Goal: Task Accomplishment & Management: Manage account settings

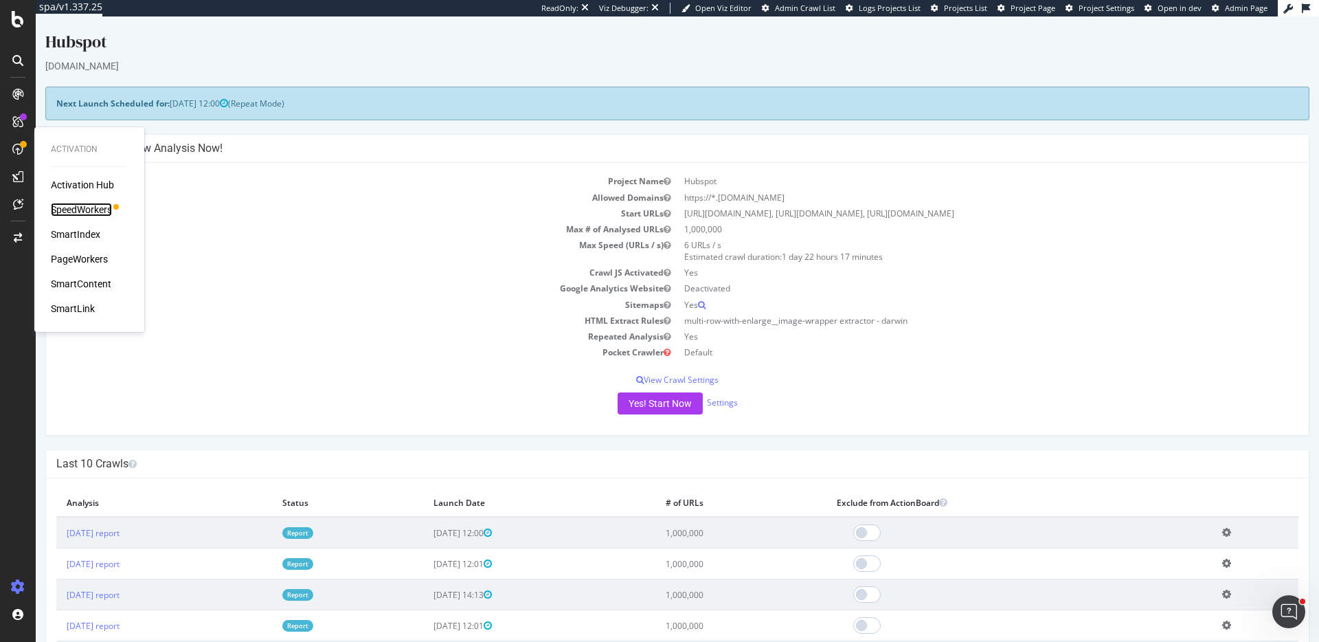
click at [93, 216] on div "SpeedWorkers" at bounding box center [81, 210] width 61 height 14
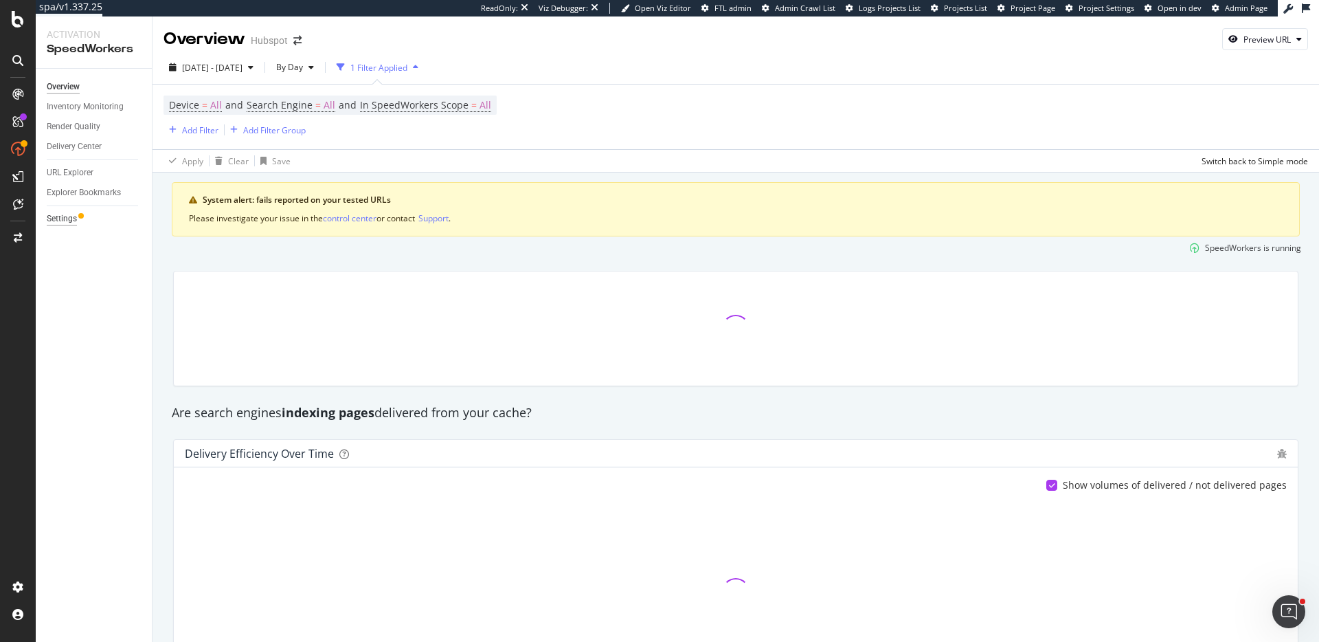
click at [65, 226] on div "Settings" at bounding box center [99, 219] width 105 height 20
click at [70, 220] on div "Settings" at bounding box center [62, 219] width 30 height 14
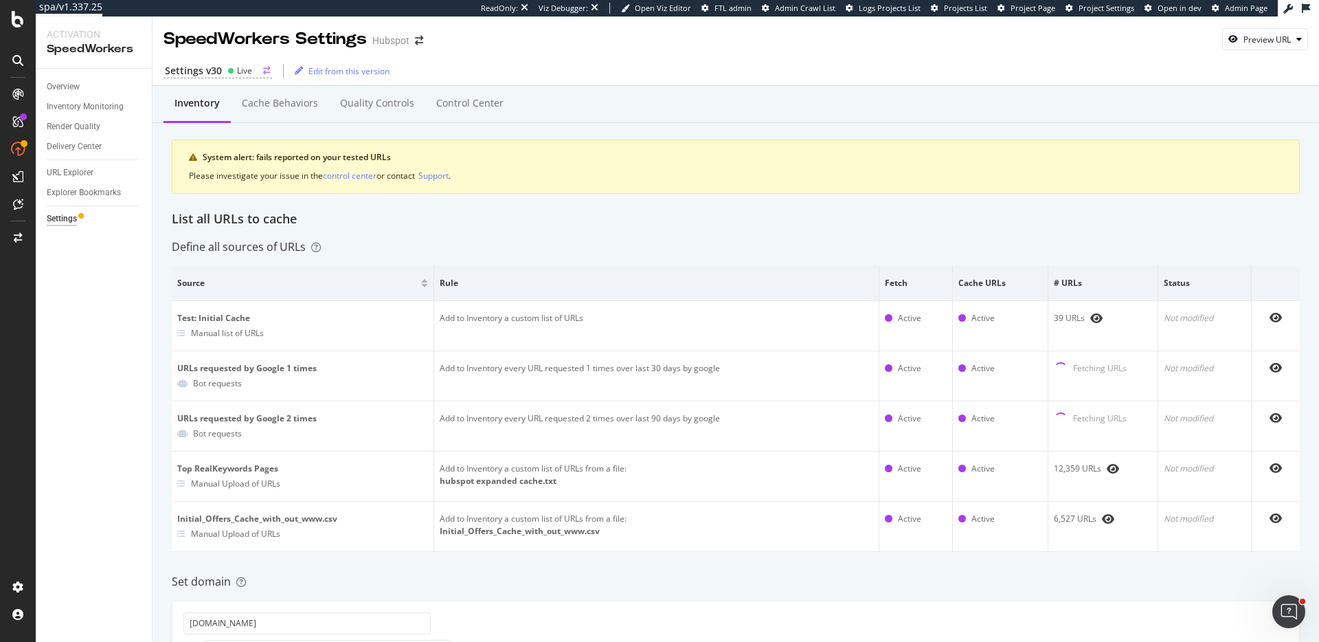
click at [185, 67] on div "Settings v30" at bounding box center [193, 71] width 57 height 14
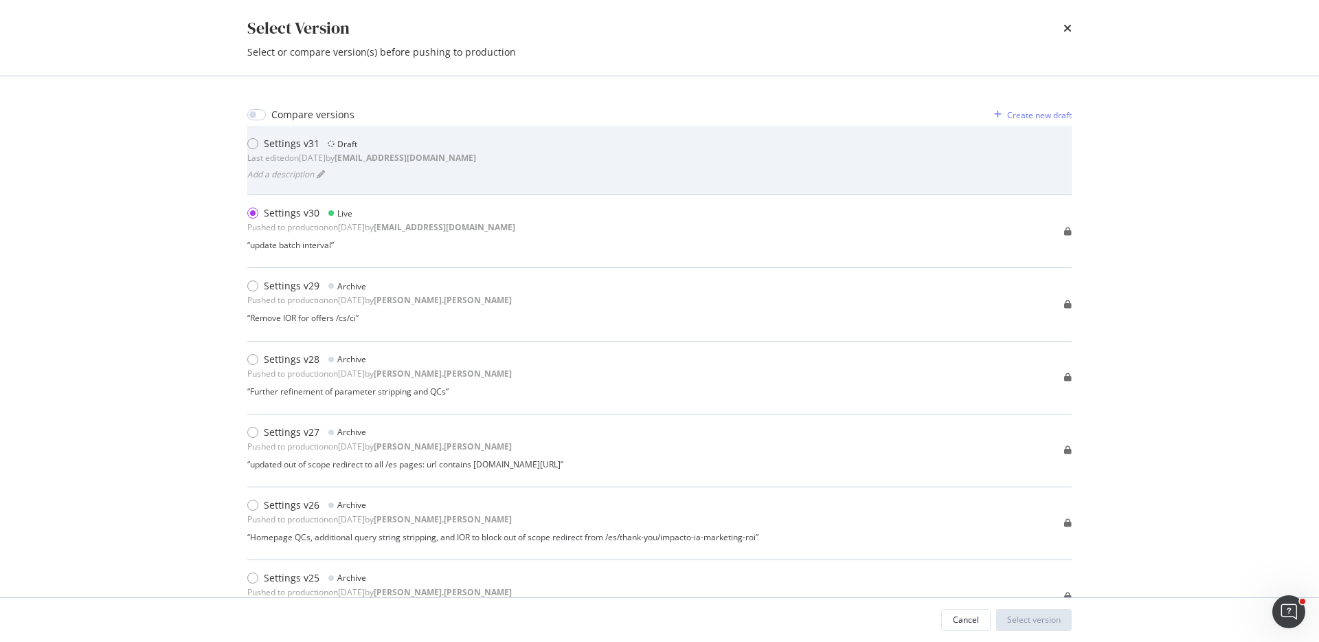
click at [392, 160] on b "jbl@botify.com" at bounding box center [404, 158] width 141 height 12
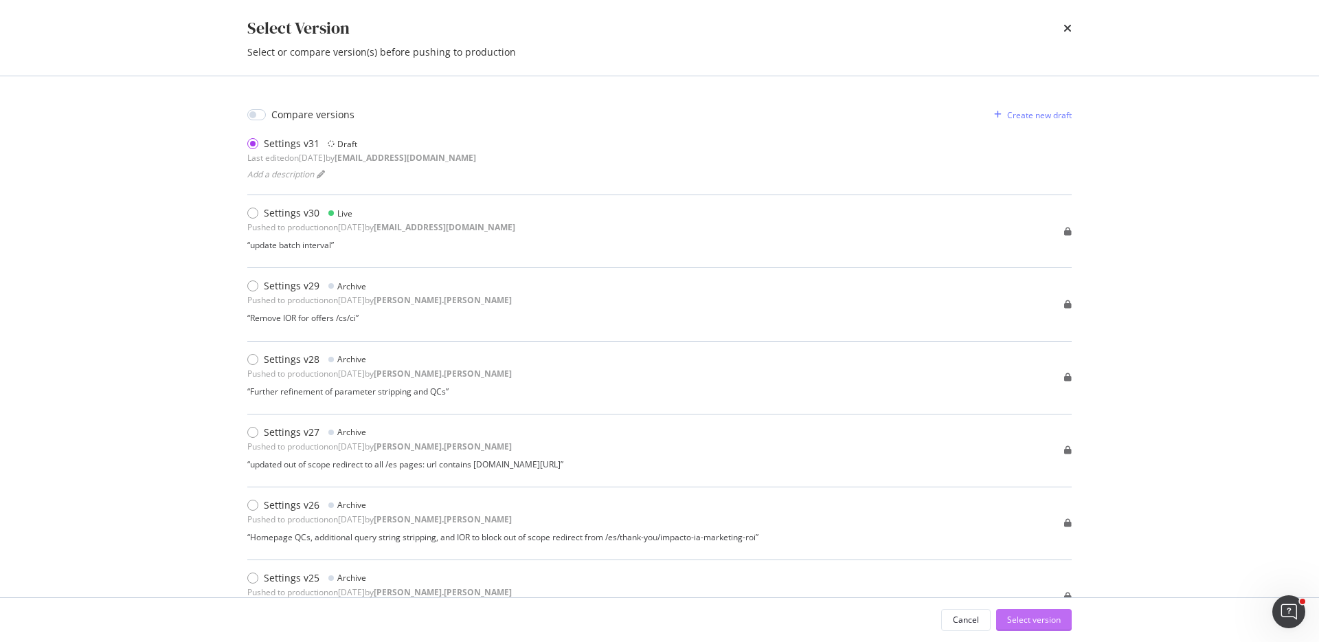
click at [1036, 624] on div "Select version" at bounding box center [1034, 619] width 54 height 12
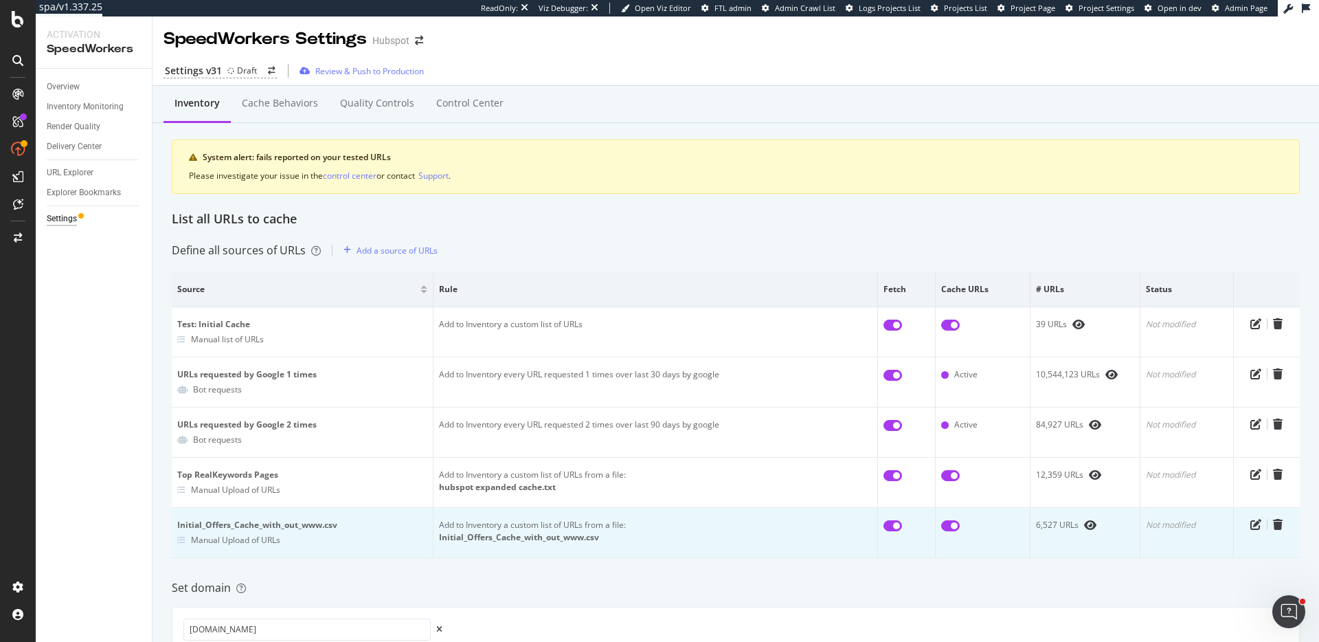
click at [894, 531] on td at bounding box center [907, 533] width 58 height 50
click at [898, 527] on input "checkbox" at bounding box center [892, 525] width 19 height 11
checkbox input "false"
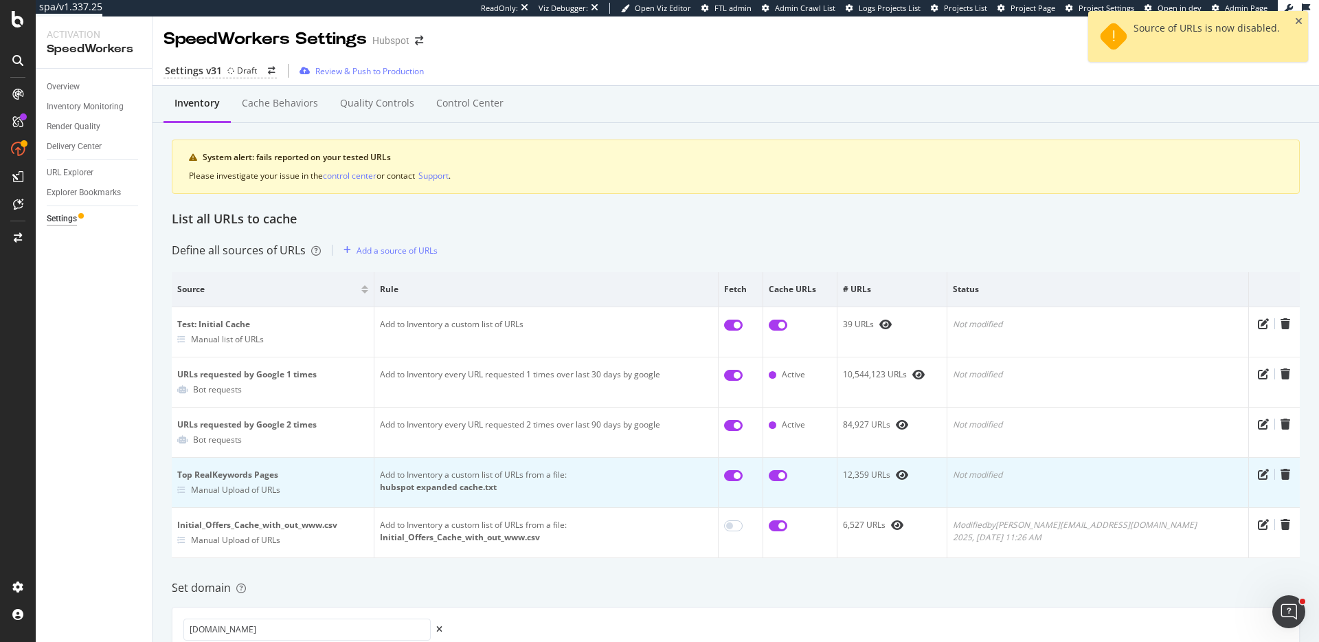
click at [742, 471] on input "checkbox" at bounding box center [733, 475] width 19 height 11
checkbox input "false"
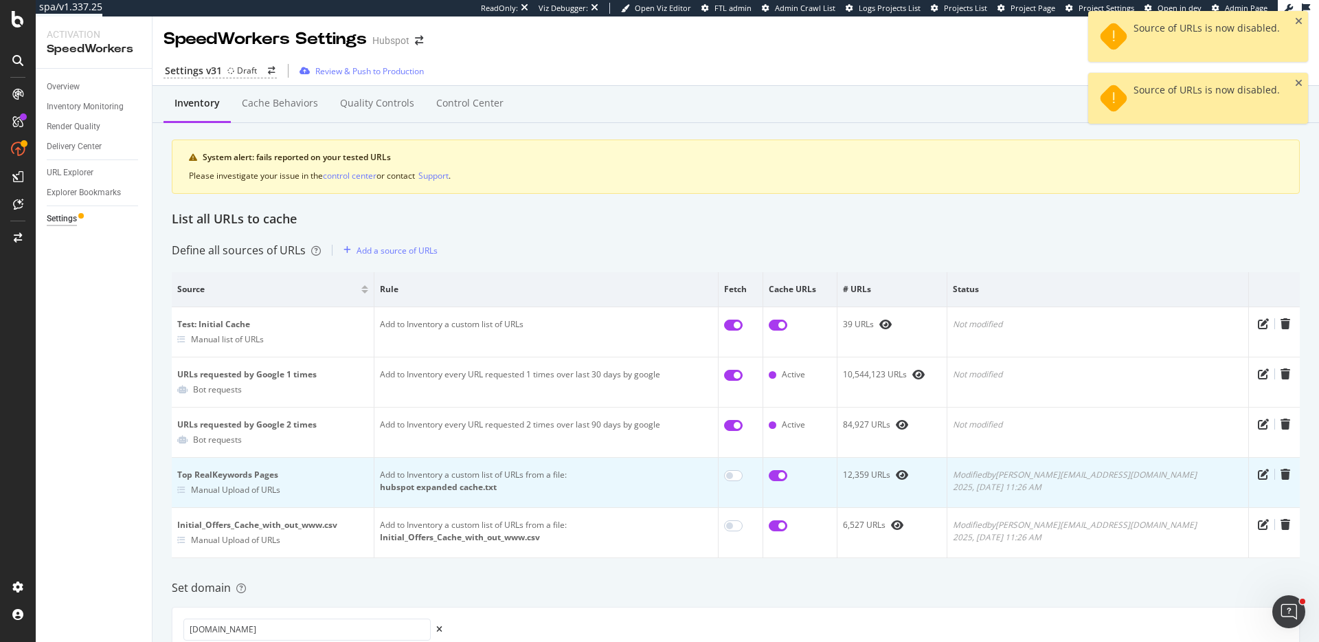
click at [787, 472] on input "checkbox" at bounding box center [778, 475] width 19 height 11
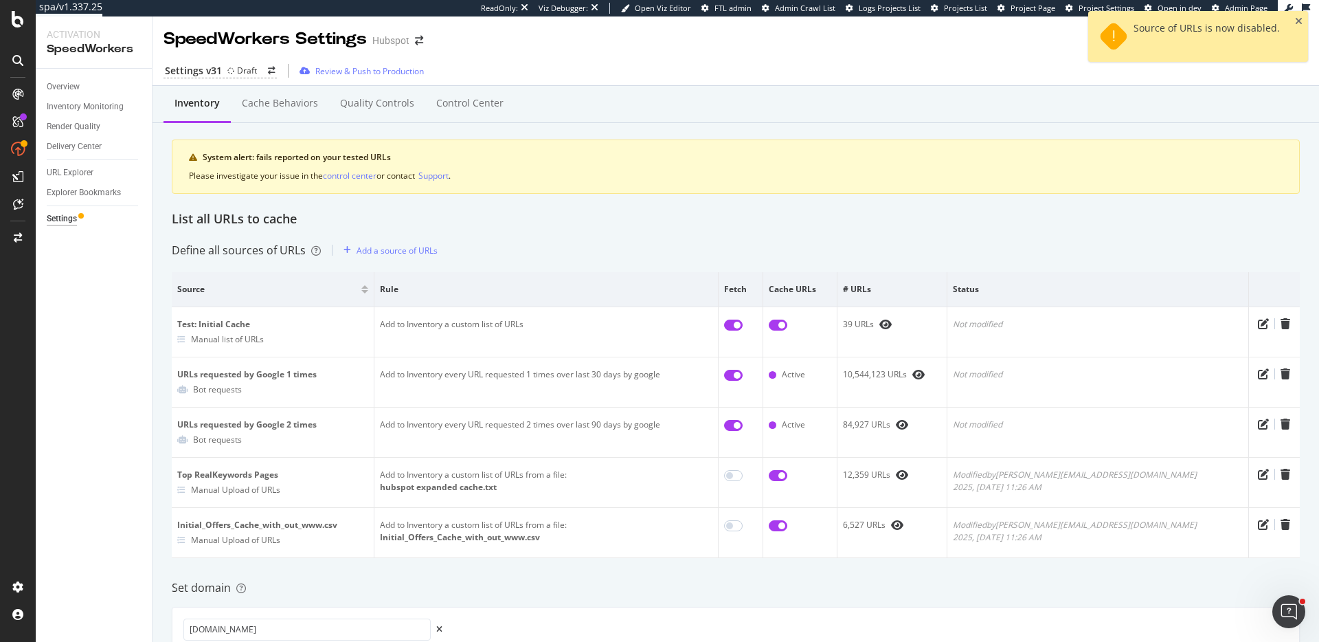
checkbox input "false"
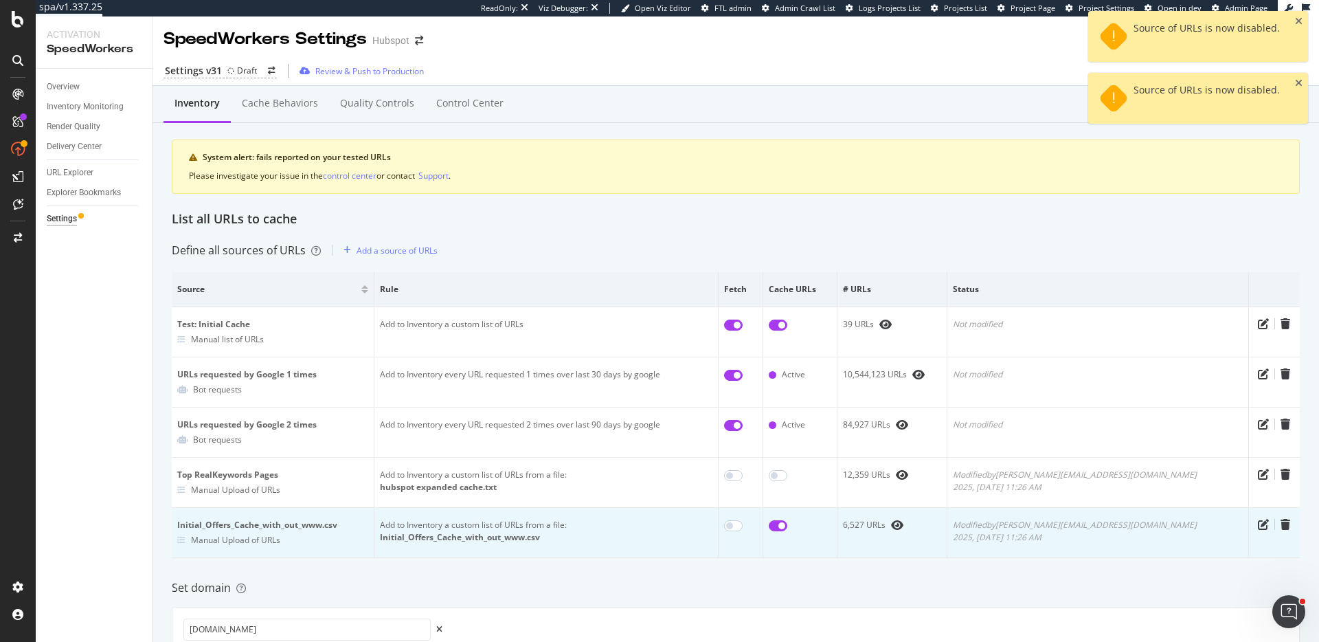
click at [837, 534] on td at bounding box center [799, 533] width 73 height 50
click at [787, 527] on input "checkbox" at bounding box center [778, 525] width 19 height 11
checkbox input "false"
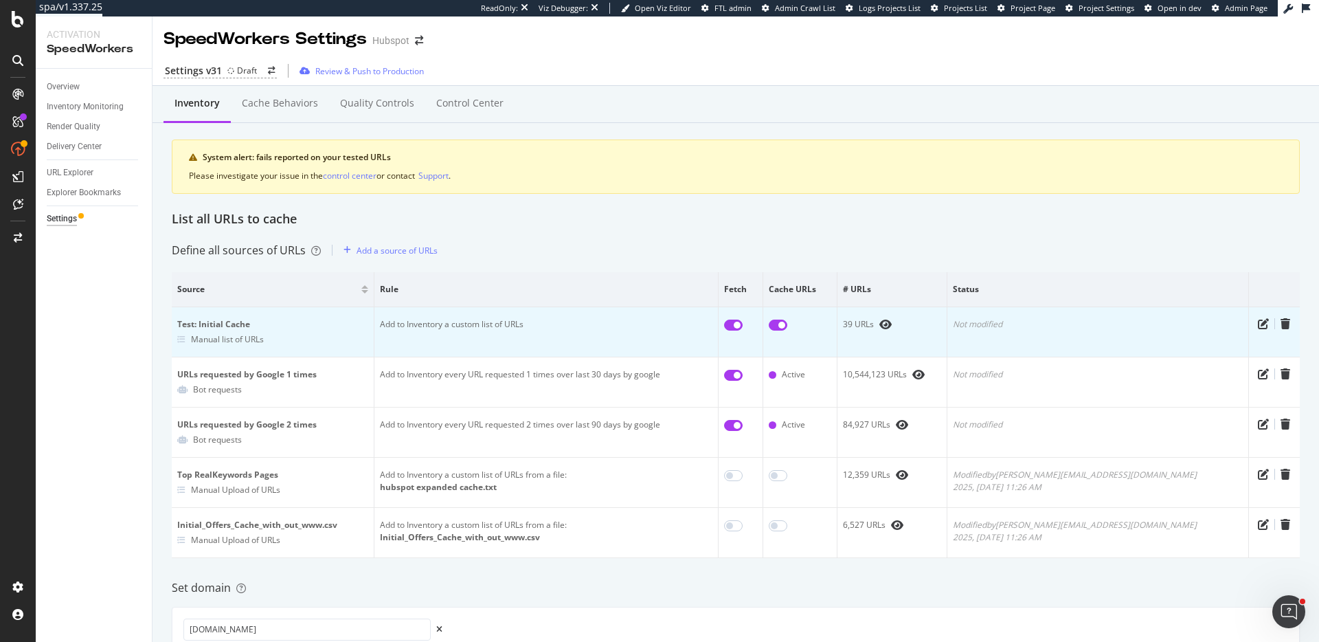
click at [742, 326] on input "checkbox" at bounding box center [733, 324] width 19 height 11
checkbox input "false"
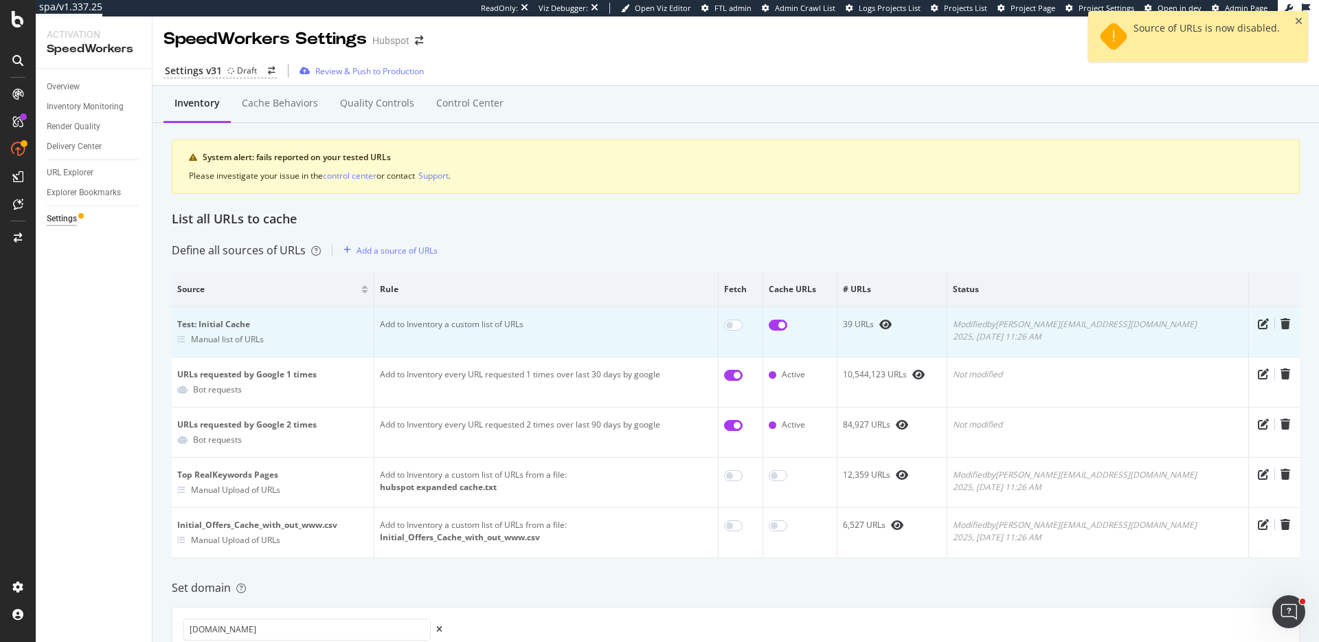
click at [787, 326] on input "checkbox" at bounding box center [778, 324] width 19 height 11
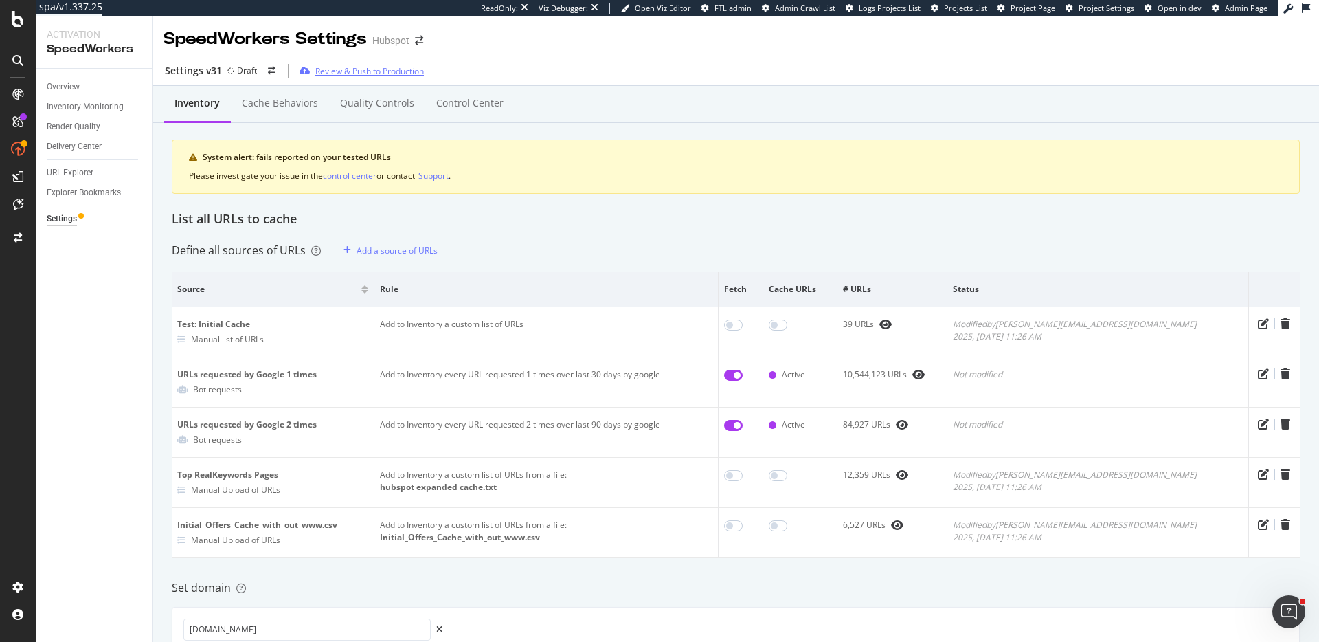
click at [769, 319] on input "checkbox" at bounding box center [778, 324] width 19 height 11
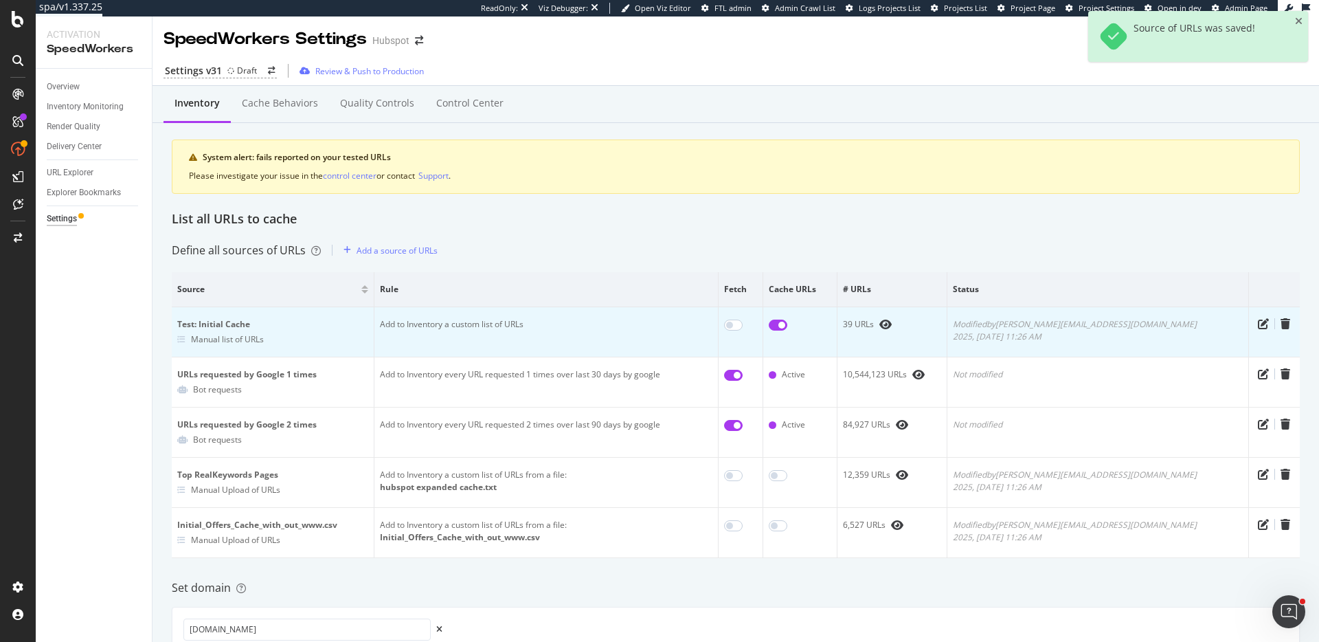
click at [787, 323] on input "checkbox" at bounding box center [778, 324] width 19 height 11
checkbox input "false"
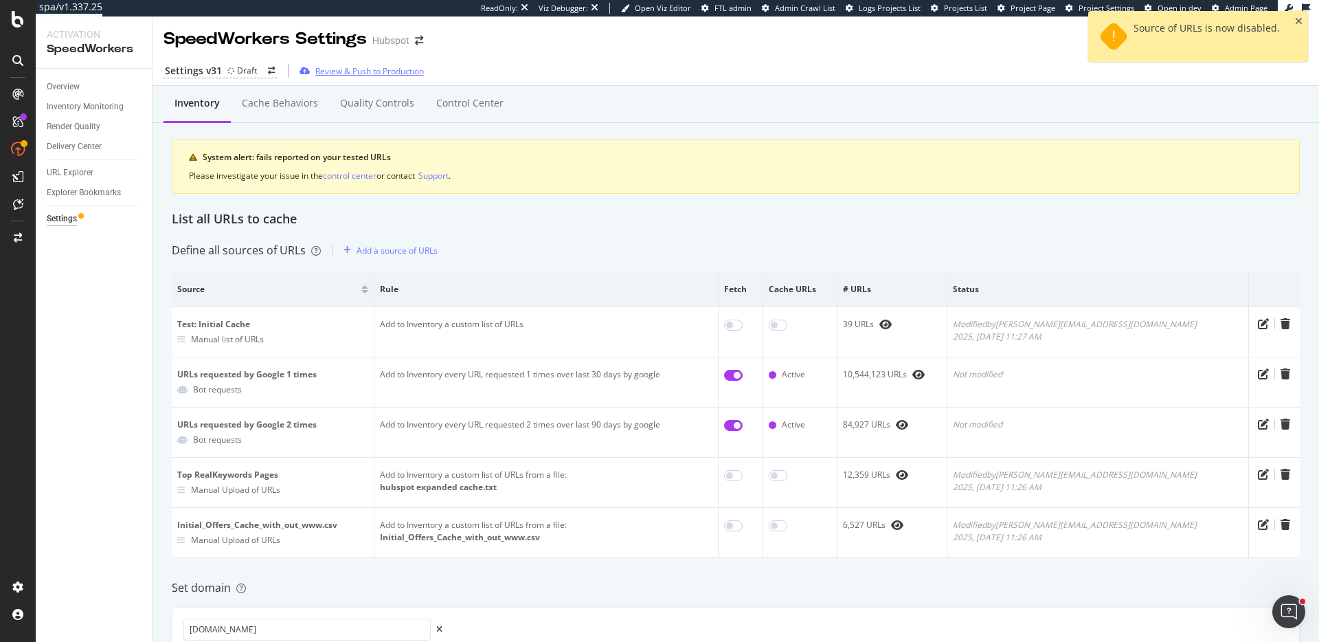
click at [363, 73] on div "Review & Push to Production" at bounding box center [369, 71] width 109 height 12
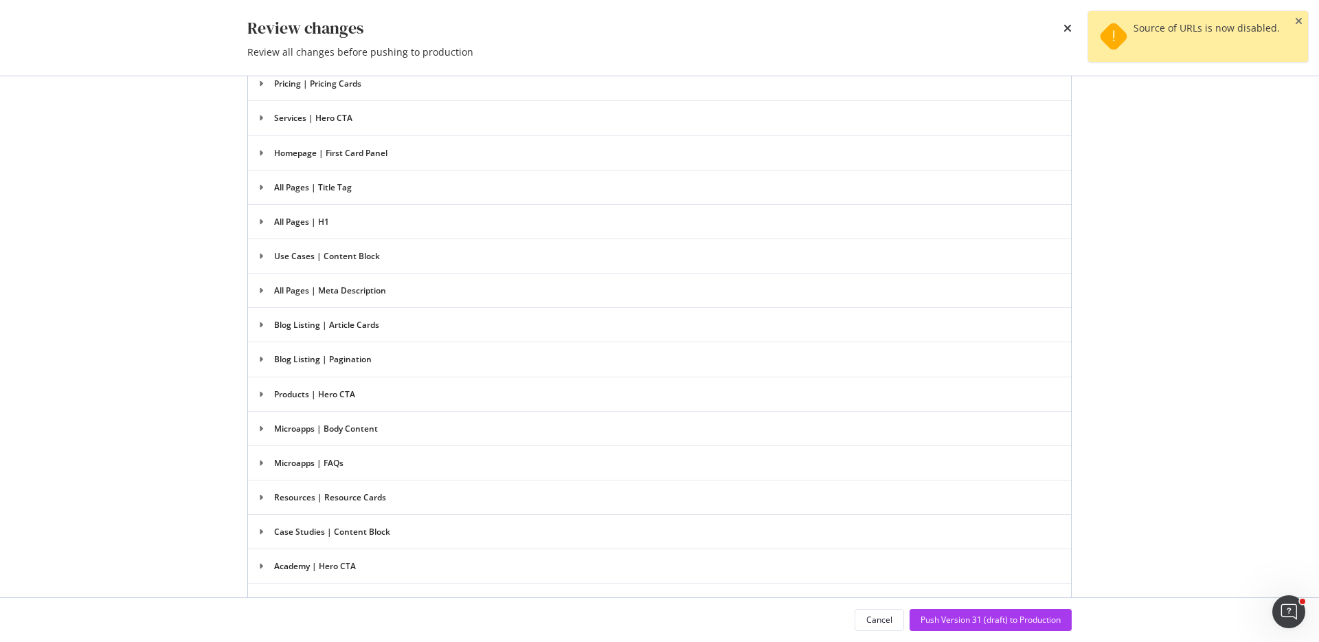
scroll to position [1791, 0]
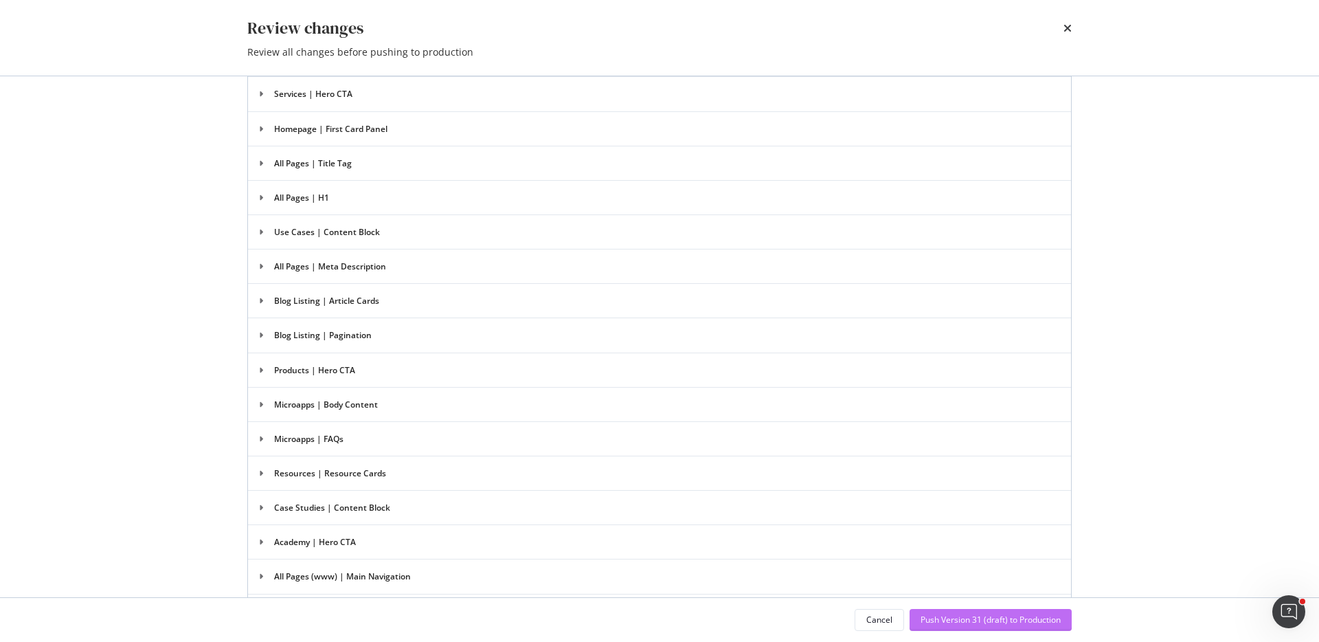
click at [1024, 612] on div "Push Version 31 (draft) to Production" at bounding box center [990, 619] width 140 height 21
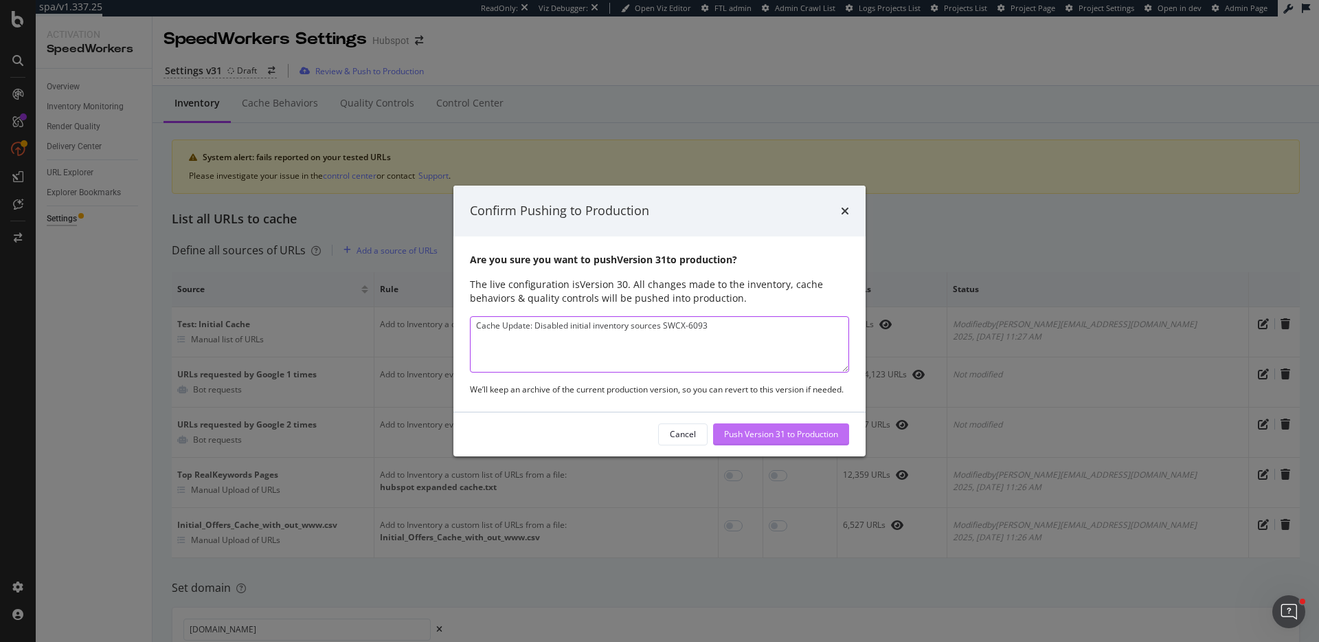
type textarea "Cache Update: Disabled initial inventory sources SWCX-6093"
click at [799, 438] on div "Push Version 31 to Production" at bounding box center [781, 434] width 114 height 12
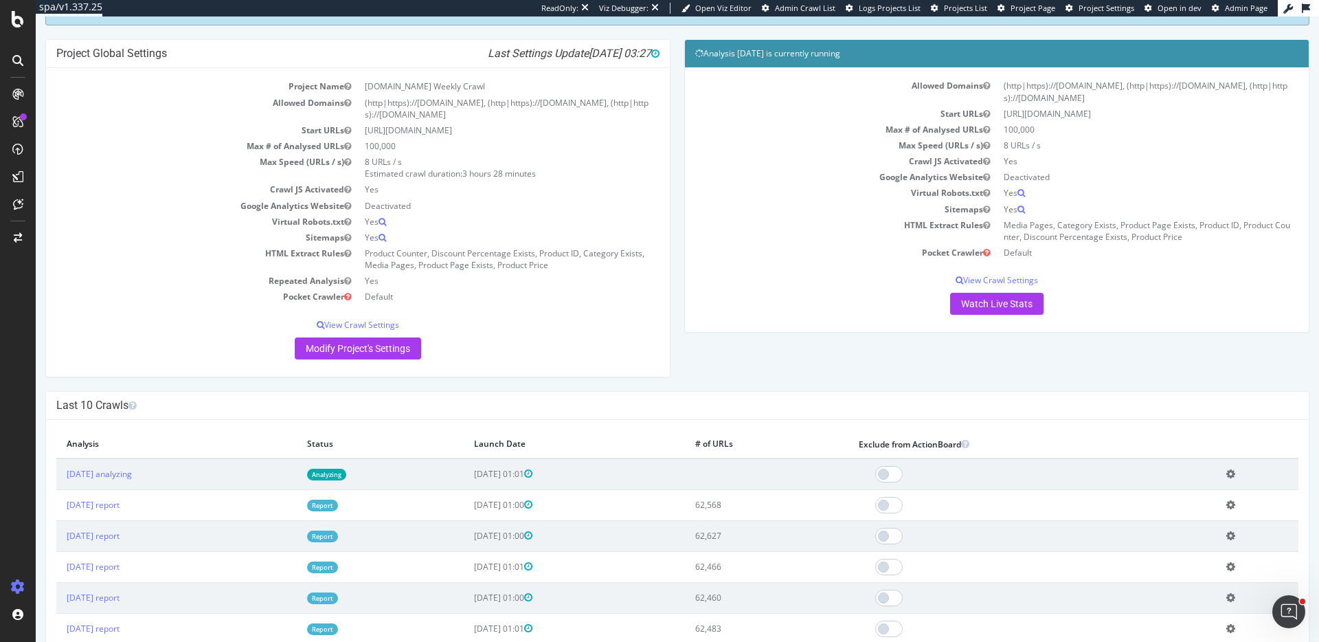
scroll to position [95, 0]
click at [1025, 306] on link "Watch Live Stats" at bounding box center [996, 303] width 93 height 22
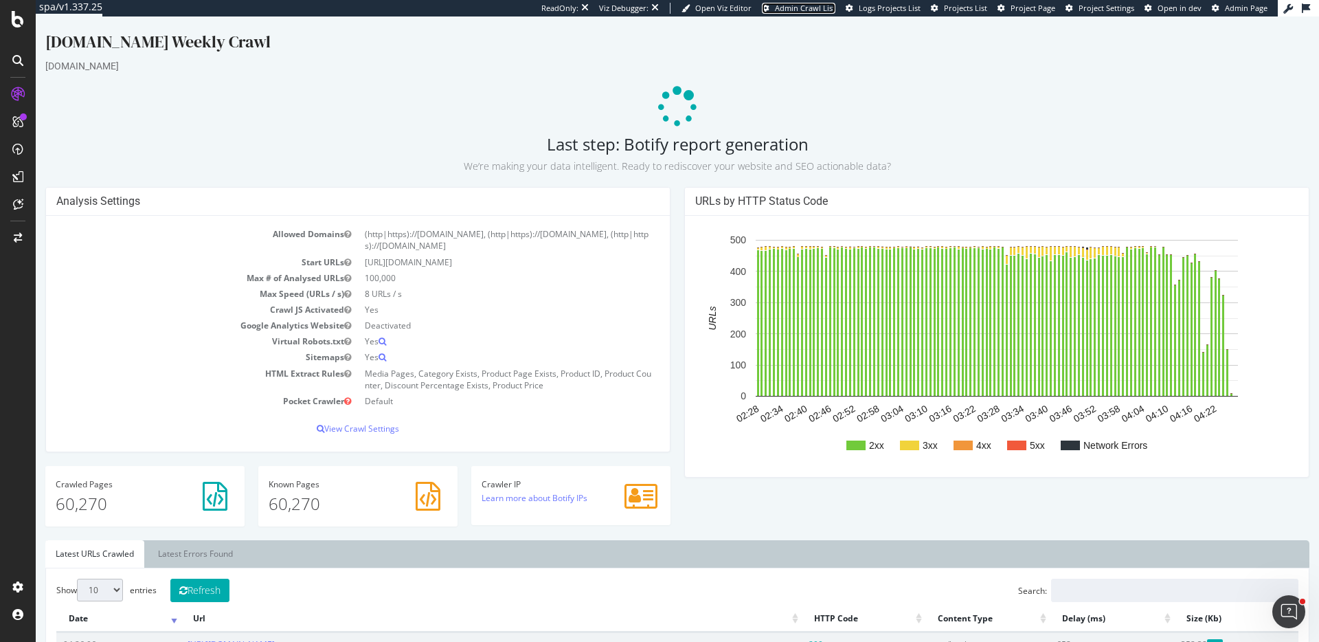
click at [816, 3] on span "Admin Crawl List" at bounding box center [805, 8] width 60 height 10
